Goal: Find specific page/section: Find specific page/section

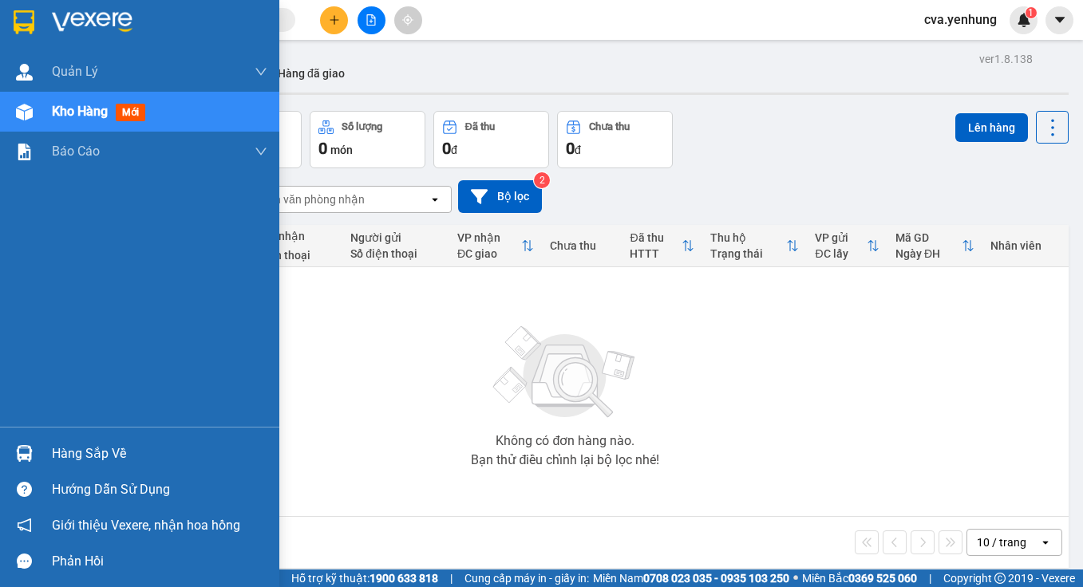
click at [36, 452] on div at bounding box center [24, 454] width 28 height 28
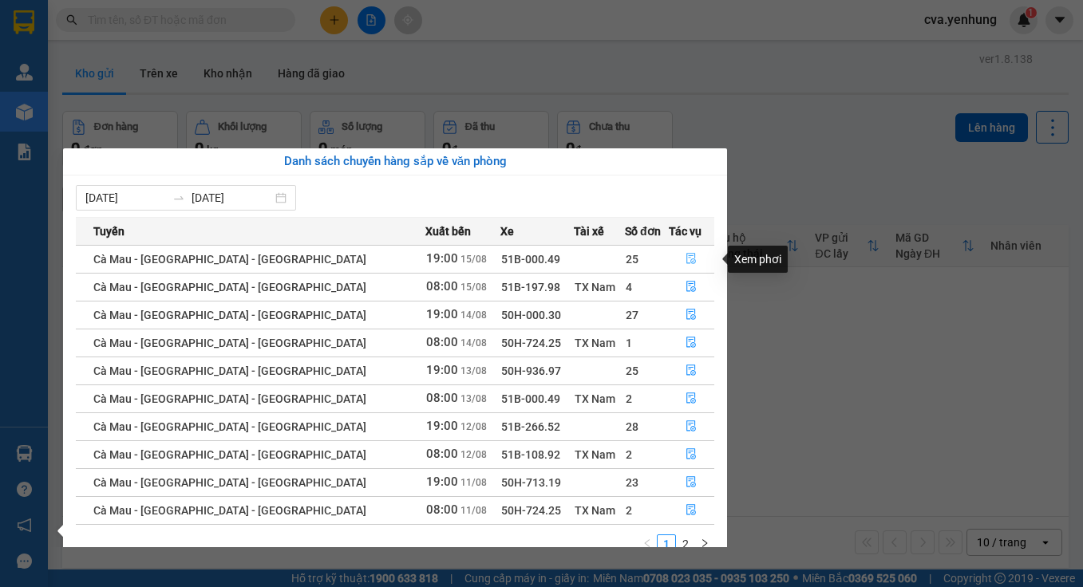
click at [685, 262] on icon "file-done" at bounding box center [690, 258] width 11 height 11
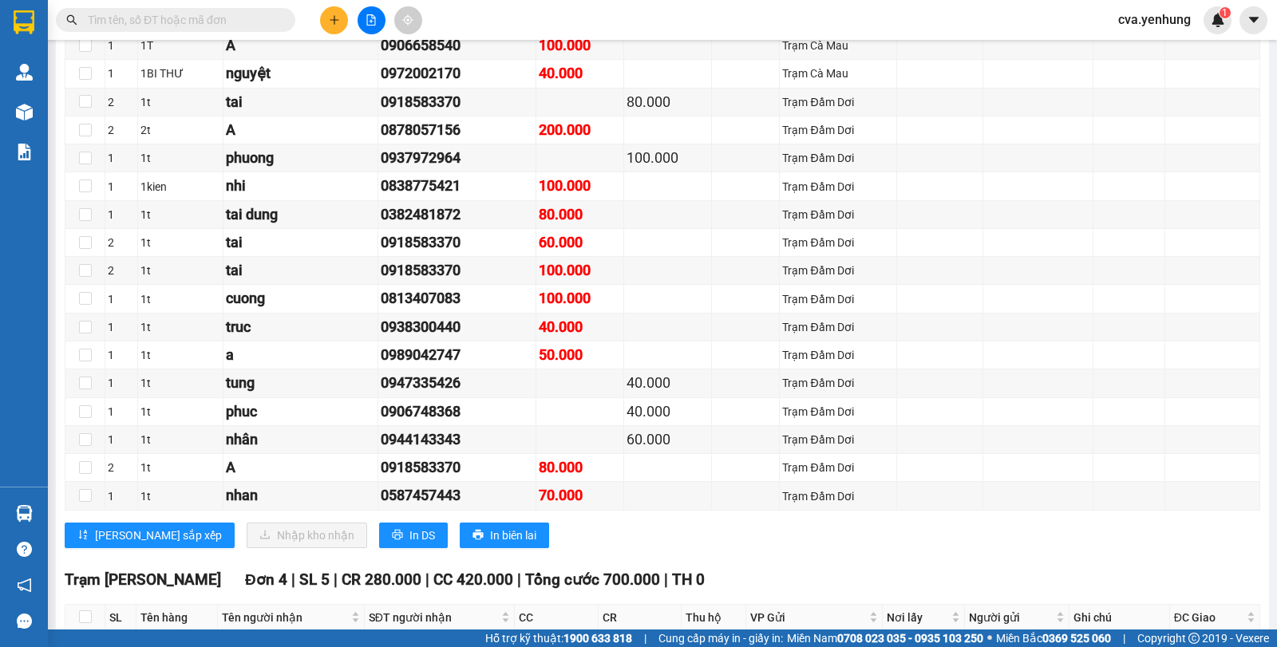
scroll to position [3540, 0]
